Goal: Find specific page/section: Find specific page/section

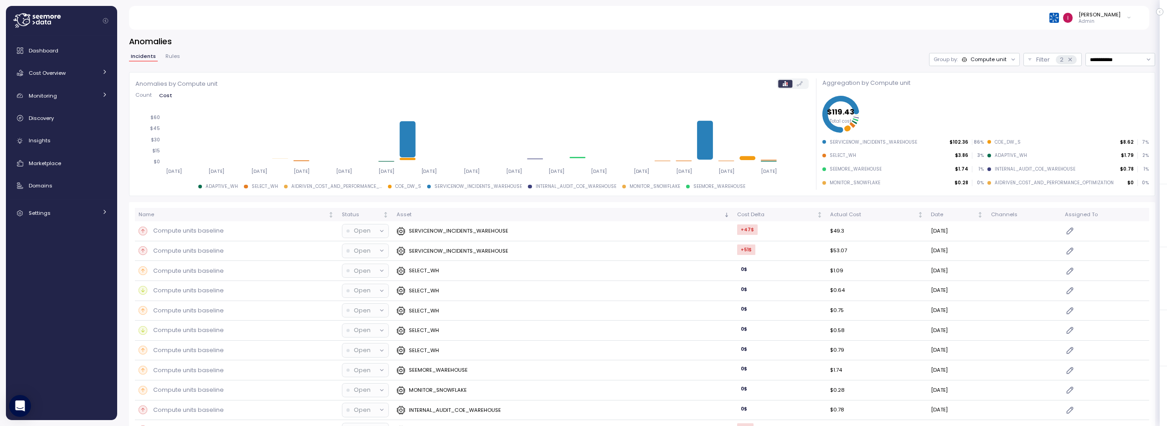
click at [168, 54] on span "Rules" at bounding box center [172, 56] width 15 height 5
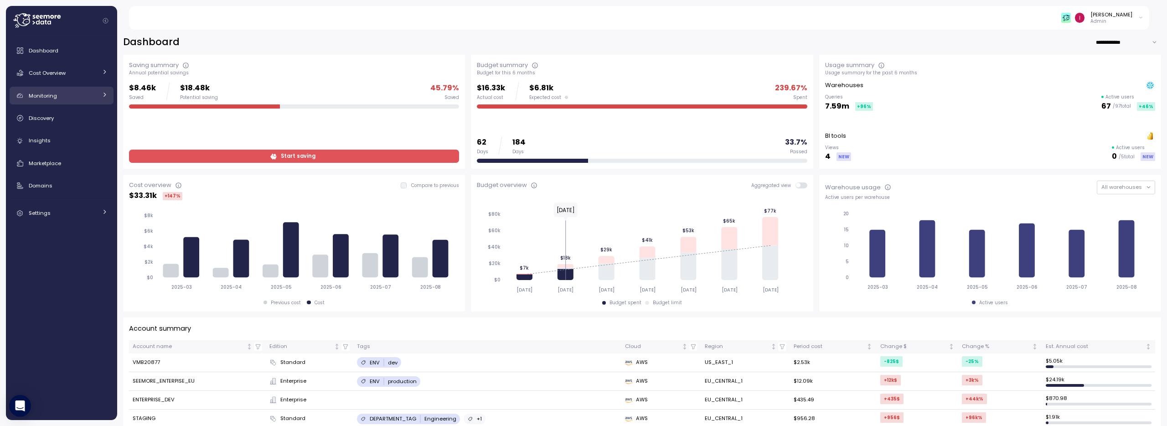
click at [58, 99] on div "Monitoring" at bounding box center [63, 95] width 68 height 9
click at [84, 139] on div "Anomalies" at bounding box center [74, 136] width 67 height 9
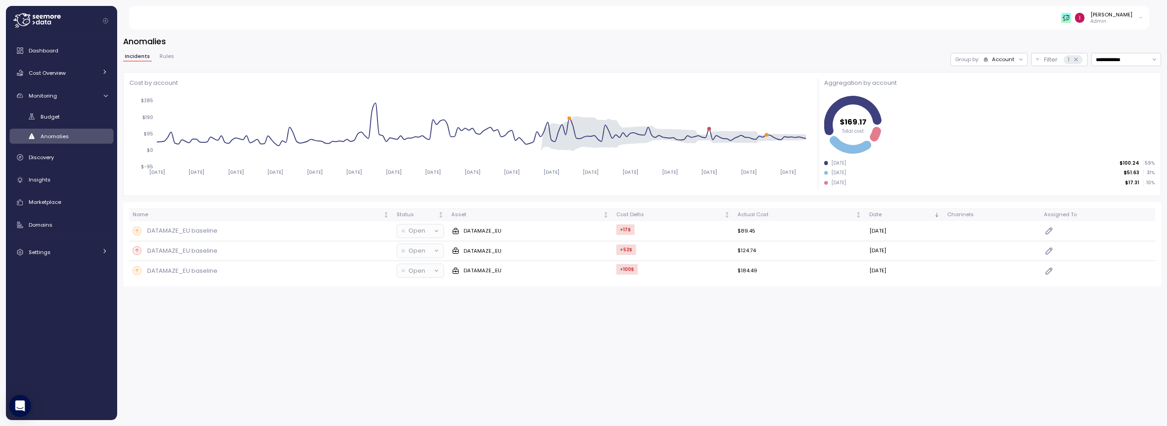
click at [163, 56] on span "Rules" at bounding box center [167, 56] width 15 height 5
